Goal: Navigation & Orientation: Go to known website

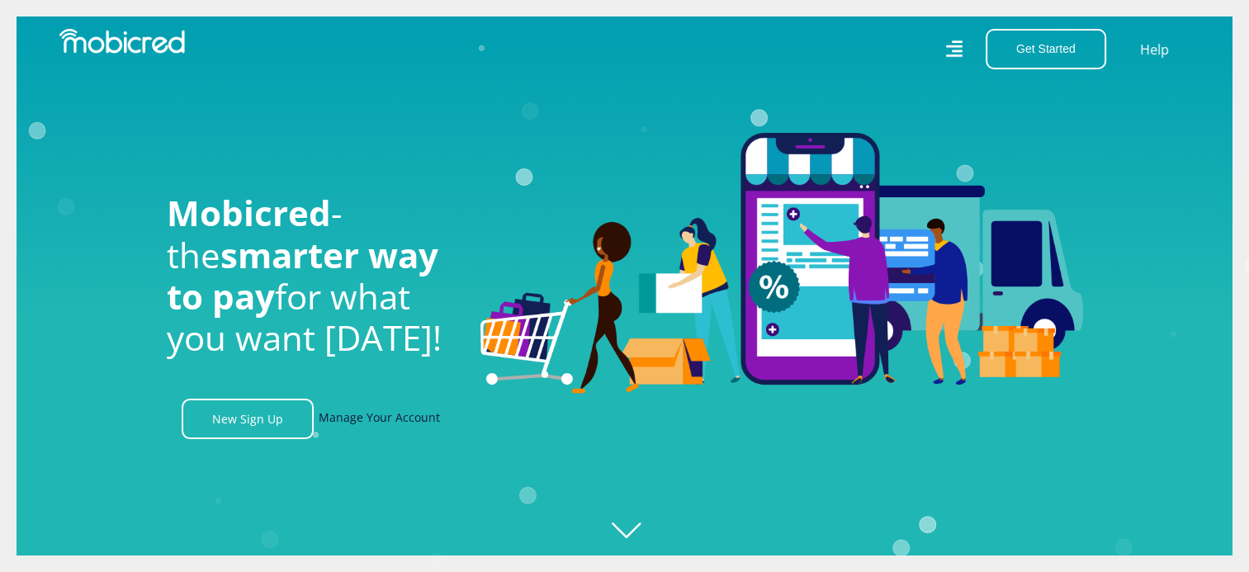
click at [363, 431] on link "Manage Your Account" at bounding box center [379, 419] width 121 height 40
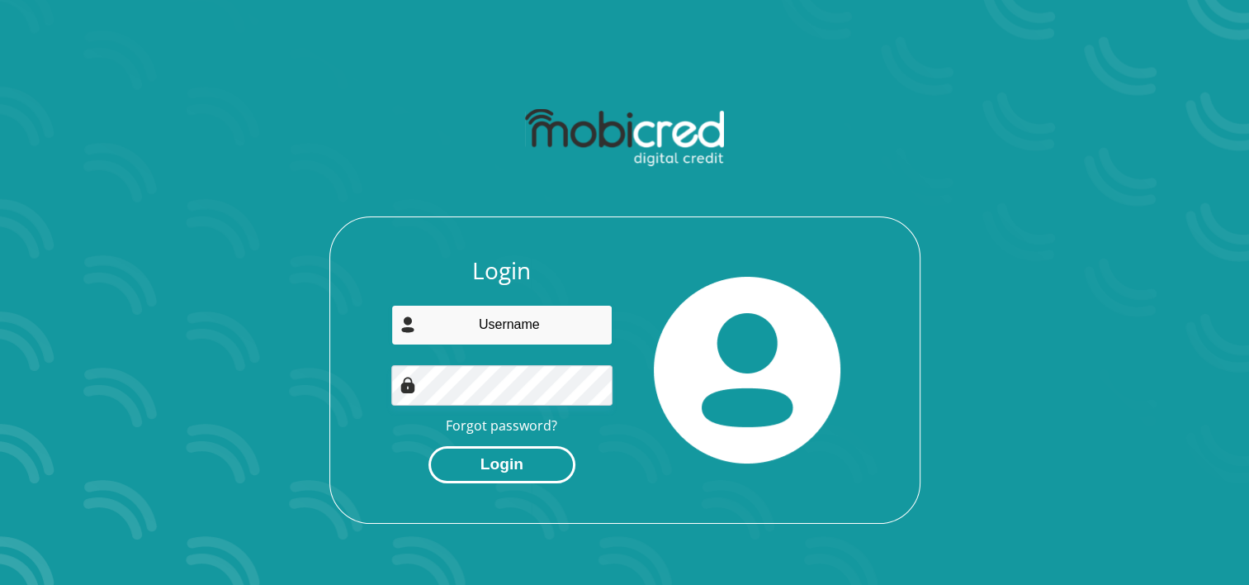
type input "jerseybala602@gmail.com"
click at [487, 469] on button "Login" at bounding box center [502, 464] width 147 height 37
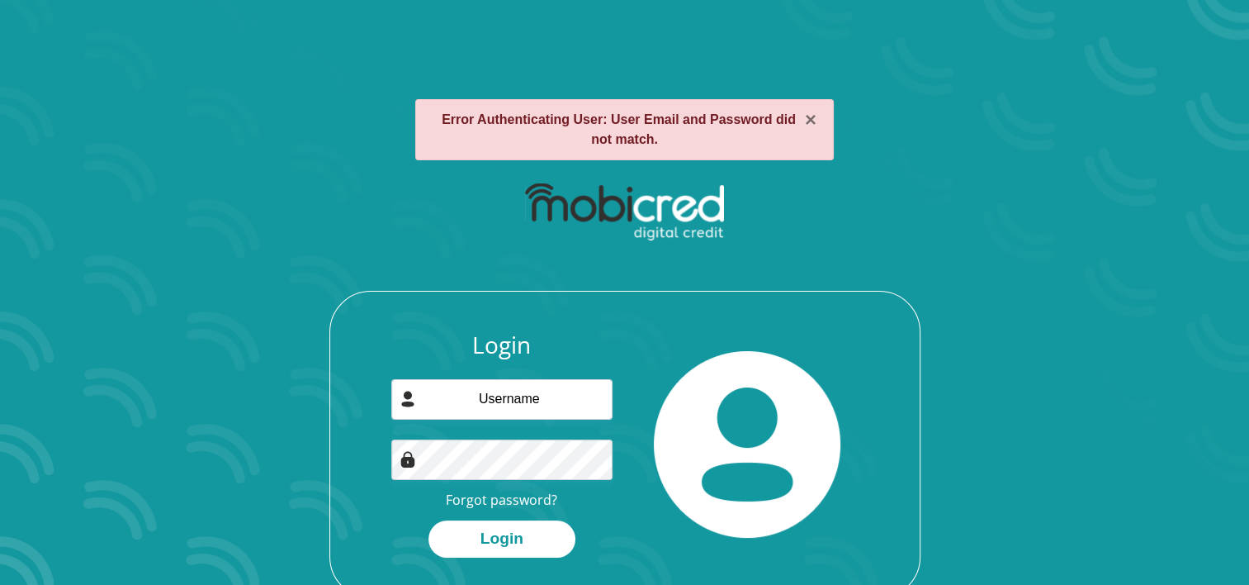
type input "[EMAIL_ADDRESS][DOMAIN_NAME]"
click at [399, 456] on div at bounding box center [501, 459] width 221 height 40
click at [510, 532] on button "Login" at bounding box center [502, 538] width 147 height 37
type input "[EMAIL_ADDRESS][DOMAIN_NAME]"
click at [512, 536] on button "Login" at bounding box center [502, 538] width 147 height 37
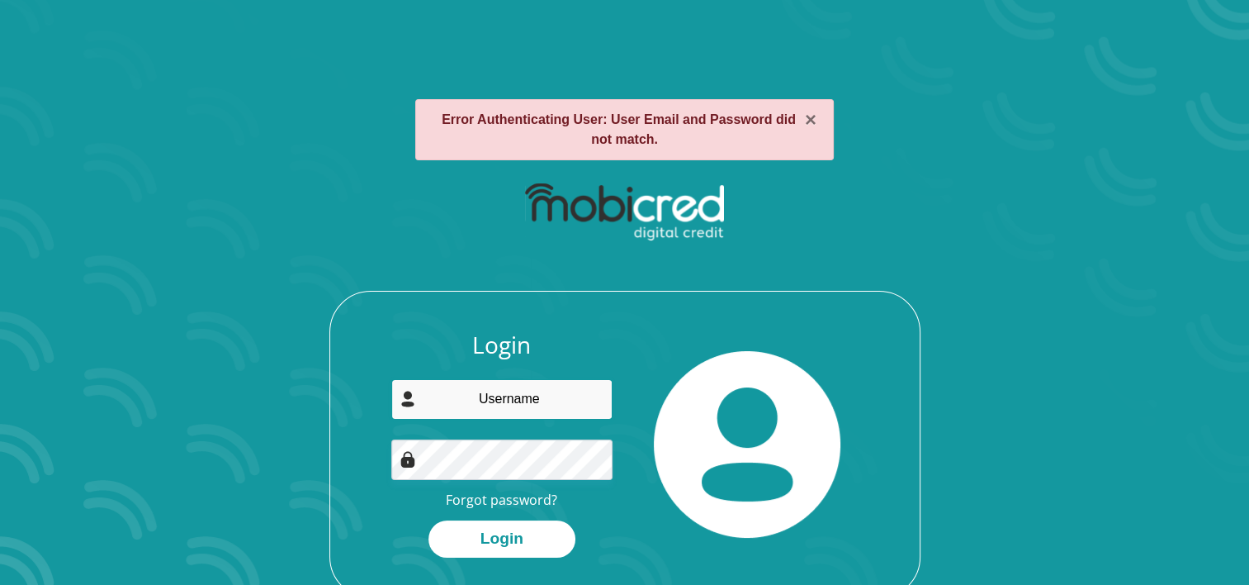
type input "jerseybala602@gmail.com"
click at [532, 399] on input "jerseybala602@gmail.com" at bounding box center [501, 399] width 221 height 40
drag, startPoint x: 619, startPoint y: 411, endPoint x: 489, endPoint y: 400, distance: 131.0
click at [489, 400] on div "Login jerseybala602@gmail.com Forgot password? Login" at bounding box center [502, 444] width 246 height 226
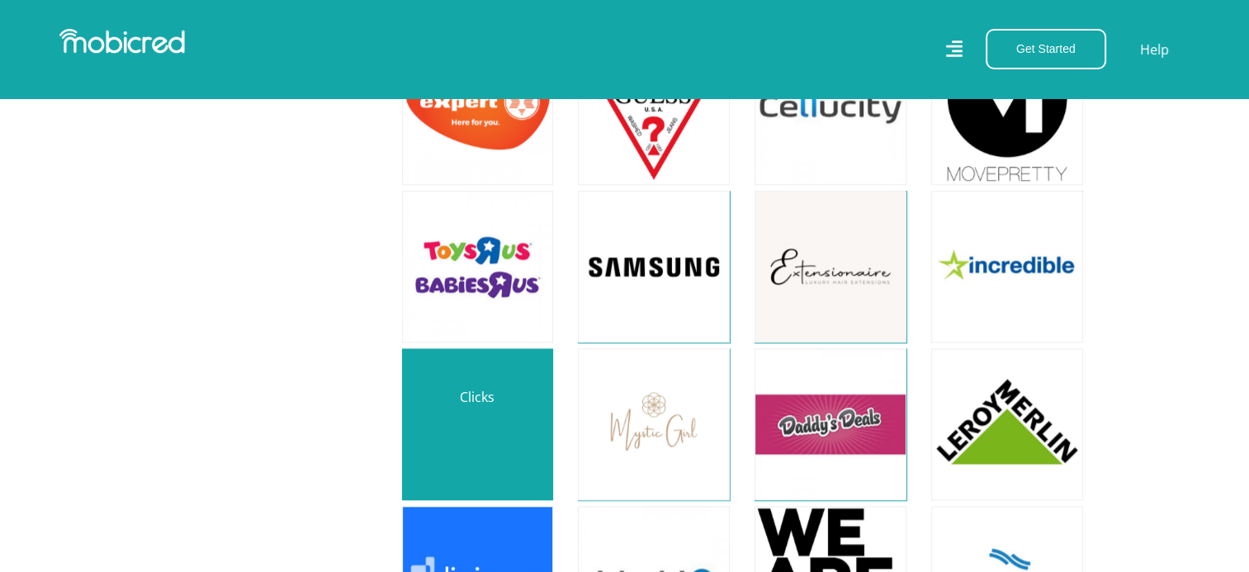
scroll to position [1652, 0]
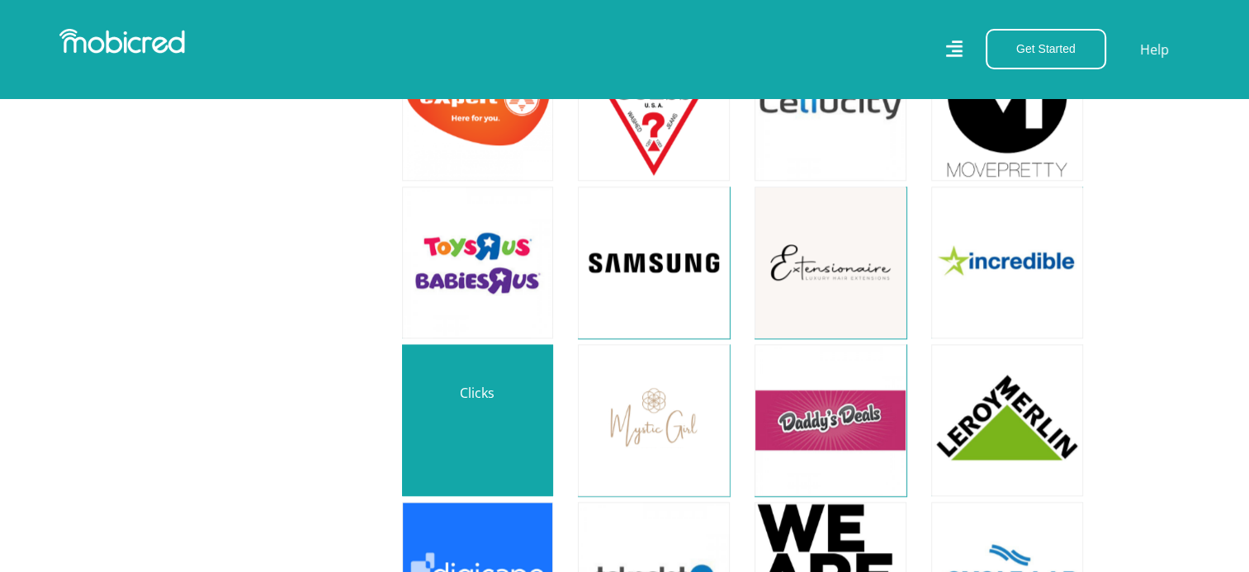
click at [484, 406] on link at bounding box center [478, 420] width 178 height 178
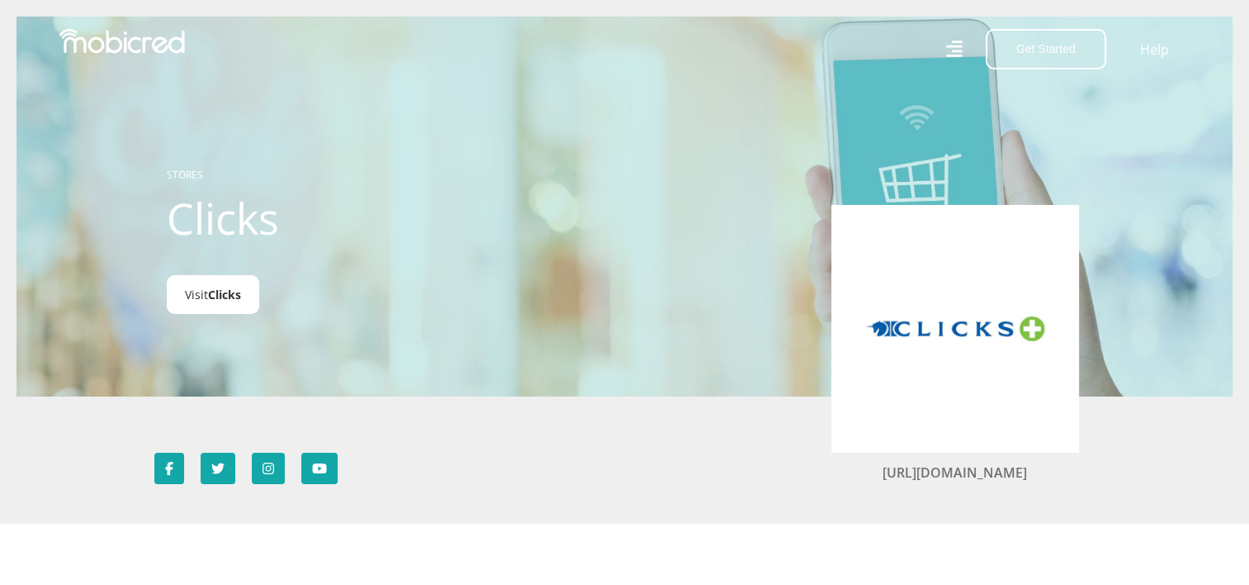
click at [220, 294] on span "Clicks" at bounding box center [224, 295] width 33 height 16
